Goal: Information Seeking & Learning: Learn about a topic

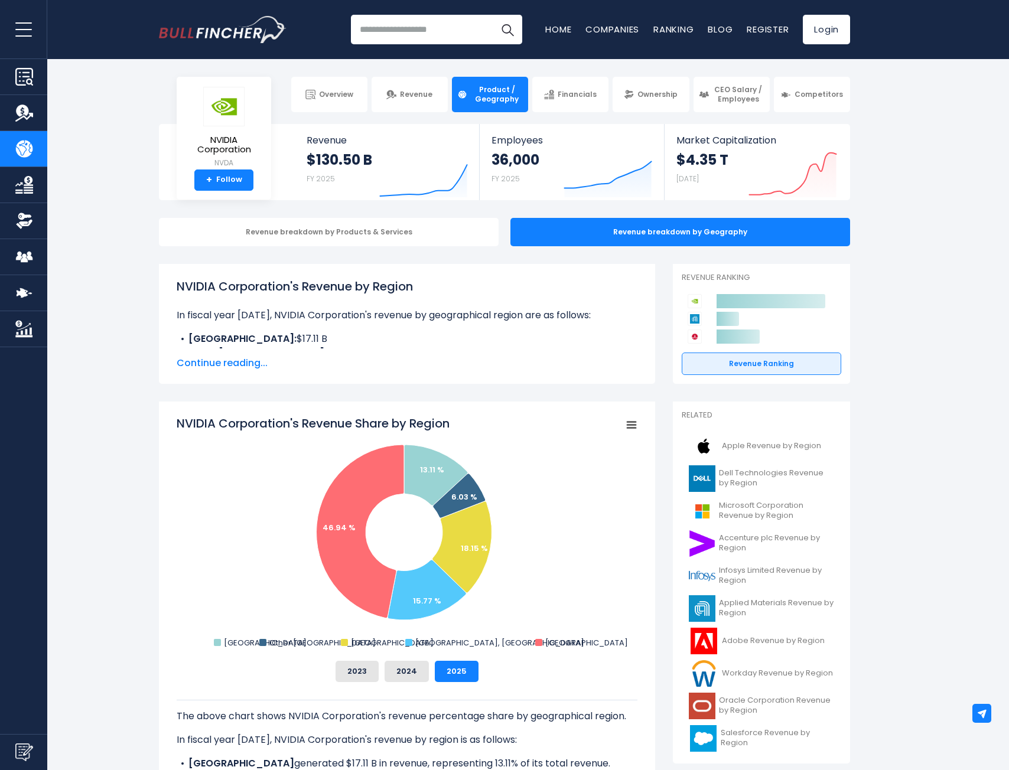
drag, startPoint x: 113, startPoint y: 236, endPoint x: 139, endPoint y: 122, distance: 116.8
click at [114, 235] on div "Revenue breakdown by Products & Services Revenue breakdown by Geography" at bounding box center [504, 232] width 1009 height 28
